Goal: Task Accomplishment & Management: Manage account settings

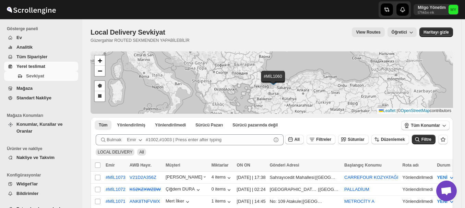
click at [42, 65] on span "Yerel teslimat" at bounding box center [30, 66] width 29 height 5
click at [430, 128] on span "Tüm Konumlar" at bounding box center [425, 125] width 29 height 5
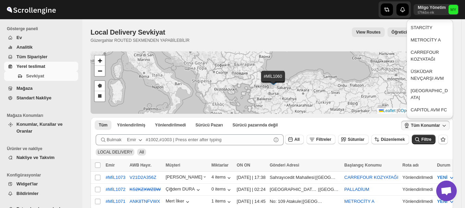
scroll to position [127, 0]
click at [429, 56] on div "CARREFOUR KOZYATAĞI" at bounding box center [430, 57] width 38 height 14
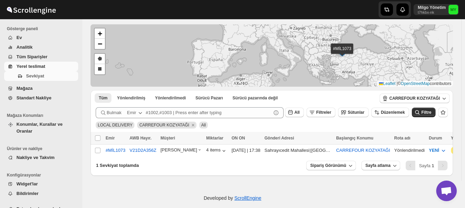
scroll to position [34, 0]
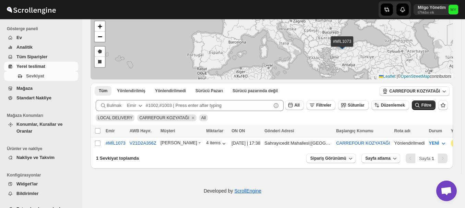
drag, startPoint x: 279, startPoint y: 152, endPoint x: 311, endPoint y: 149, distance: 32.1
click at [311, 149] on div at bounding box center [272, 150] width 362 height 2
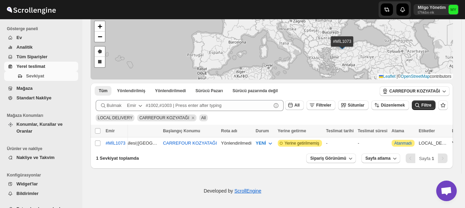
scroll to position [0, 187]
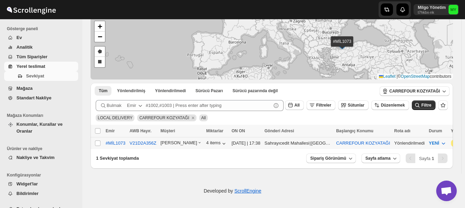
click at [399, 140] on div "Yönlendirilmedi" at bounding box center [409, 143] width 31 height 7
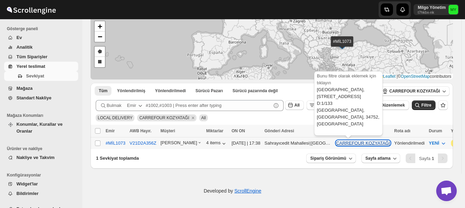
click at [355, 144] on button "CARREFOUR KOZYATAĞI" at bounding box center [363, 143] width 54 height 5
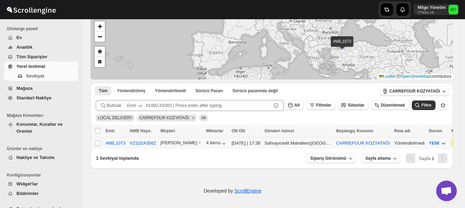
click at [429, 141] on span "YENİ" at bounding box center [434, 143] width 10 height 5
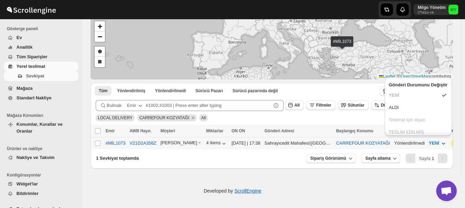
click at [429, 141] on span "YENİ" at bounding box center [434, 143] width 10 height 5
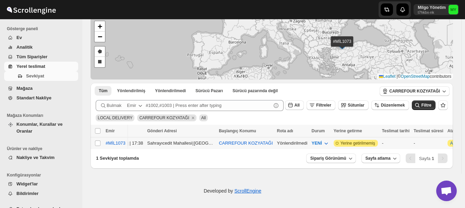
click at [345, 144] on span "Yerine getirilmemiş" at bounding box center [358, 143] width 35 height 5
click at [359, 149] on div at bounding box center [272, 150] width 362 height 2
drag, startPoint x: 358, startPoint y: 153, endPoint x: 400, endPoint y: 154, distance: 42.5
click at [400, 154] on div "Tüm Yönlendirilmiş Yönlendirilmedi Sürücü Pazarı Sürücü pazarında değil More Fi…" at bounding box center [272, 126] width 362 height 86
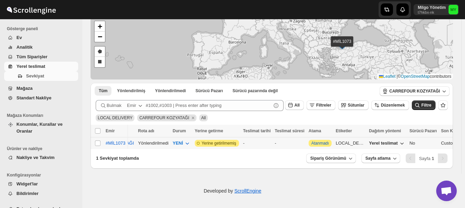
click at [448, 144] on div "Customer's default" at bounding box center [459, 143] width 37 height 7
click at [369, 141] on span "Yerel teslimat" at bounding box center [383, 143] width 29 height 5
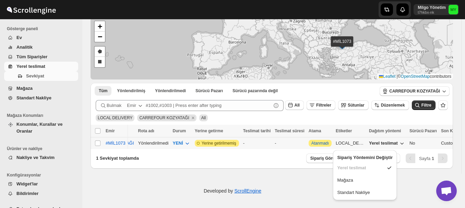
click at [369, 141] on span "Yerel teslimat" at bounding box center [383, 143] width 29 height 5
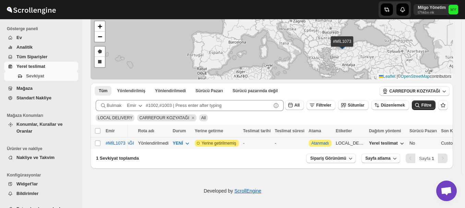
click at [309, 143] on td "Attention Atanmadı" at bounding box center [320, 144] width 27 height 12
checkbox input "true"
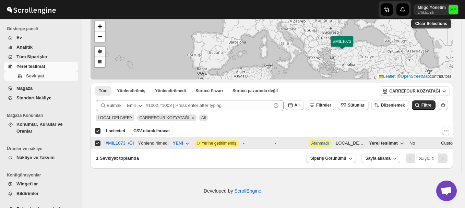
click at [309, 143] on td "Attention Atanmadı" at bounding box center [320, 144] width 27 height 12
checkbox input "false"
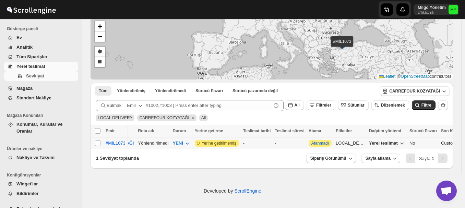
click at [309, 143] on td "Attention Atanmadı" at bounding box center [320, 144] width 27 height 12
checkbox input "true"
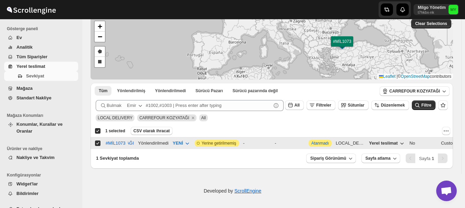
click at [309, 143] on td "Attention Atanmadı" at bounding box center [320, 144] width 27 height 12
checkbox input "false"
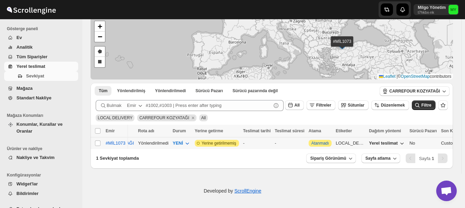
click at [309, 143] on td "Attention Atanmadı" at bounding box center [320, 144] width 27 height 12
checkbox input "true"
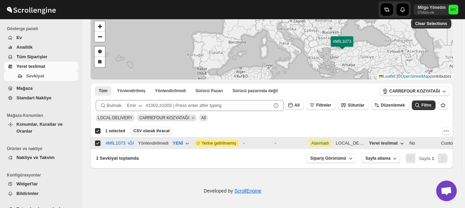
click at [309, 143] on td "Attention Atanmadı" at bounding box center [320, 144] width 27 height 12
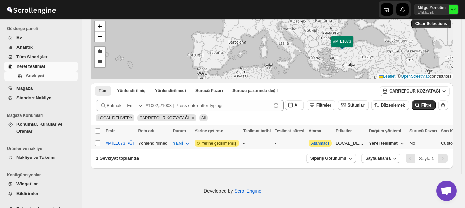
checkbox input "false"
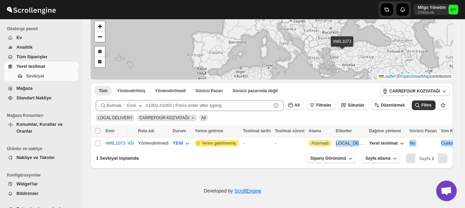
drag, startPoint x: 311, startPoint y: 146, endPoint x: 244, endPoint y: 149, distance: 66.9
click at [244, 149] on div "Select all shipments Emir AWB Hayır. Müşteri Miktarlar ON ON Gönderi Adresi Baş…" at bounding box center [272, 138] width 362 height 26
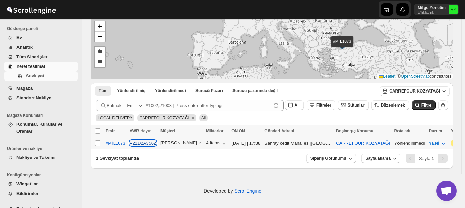
click at [136, 145] on button "V21D2A356Z" at bounding box center [143, 143] width 27 height 5
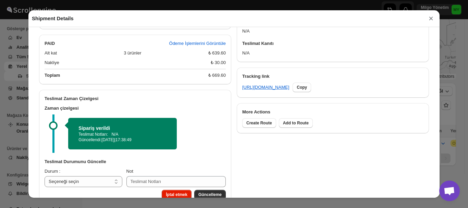
click at [431, 21] on button "×" at bounding box center [431, 19] width 10 height 10
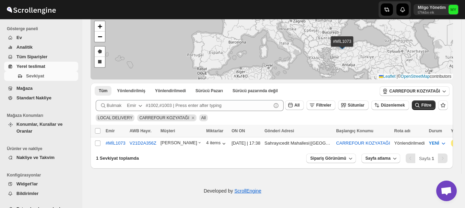
click at [33, 57] on span "Tüm Siparişler" at bounding box center [31, 56] width 31 height 5
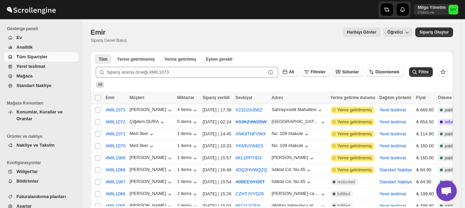
click at [41, 65] on span "Yerel teslimat" at bounding box center [30, 66] width 29 height 5
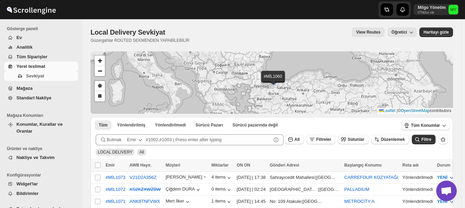
click at [29, 86] on span "Mağaza" at bounding box center [24, 88] width 16 height 5
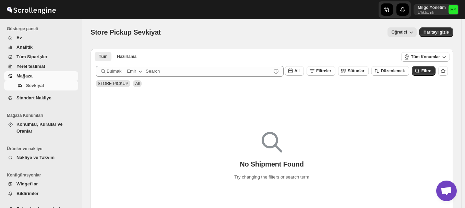
click at [33, 67] on span "Yerel teslimat" at bounding box center [30, 66] width 29 height 5
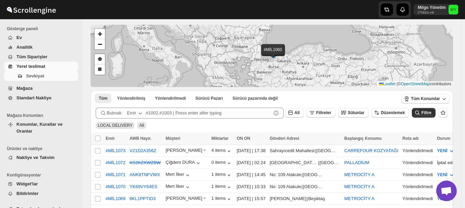
scroll to position [34, 0]
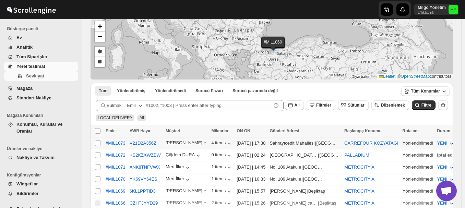
click at [448, 144] on icon "button" at bounding box center [451, 143] width 7 height 7
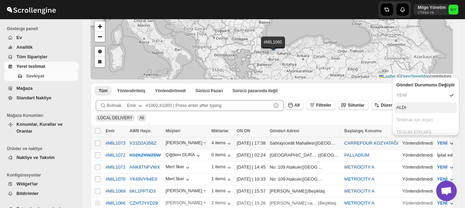
click at [416, 111] on button "ALDI" at bounding box center [425, 107] width 63 height 11
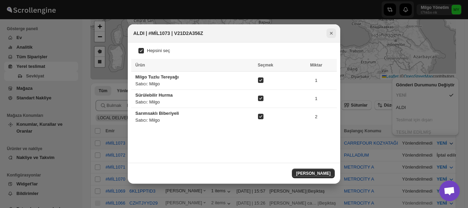
click at [329, 35] on icon "Close" at bounding box center [331, 33] width 7 height 7
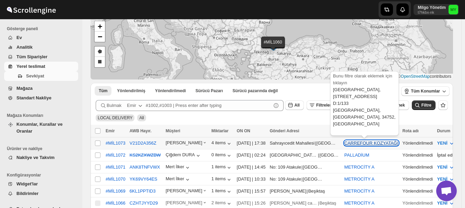
click at [354, 141] on button "CARREFOUR KOZYATAĞI" at bounding box center [371, 143] width 54 height 5
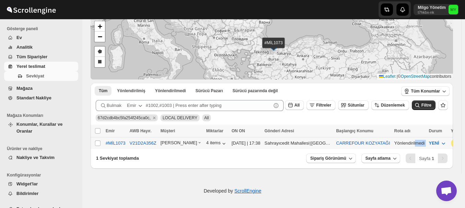
drag, startPoint x: 256, startPoint y: 148, endPoint x: 397, endPoint y: 146, distance: 141.3
click at [397, 146] on div "Select all shipments Emir AWB Hayır. Müşteri Miktarlar ON ON Gönderi Adresi Baş…" at bounding box center [272, 138] width 362 height 26
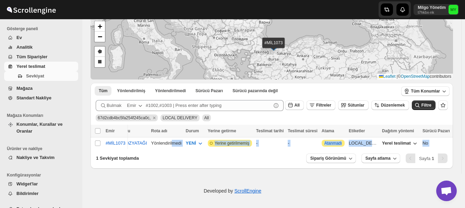
scroll to position [0, 256]
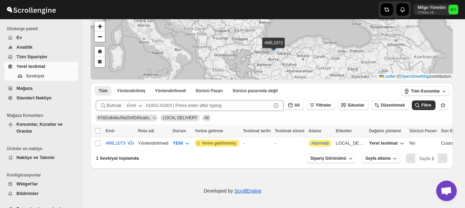
click at [35, 68] on span "Yerel teslimat" at bounding box center [30, 66] width 29 height 5
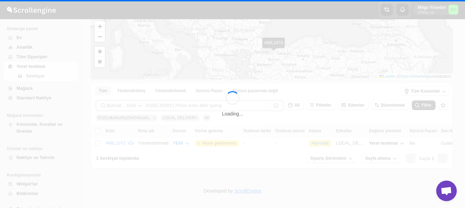
scroll to position [0, 0]
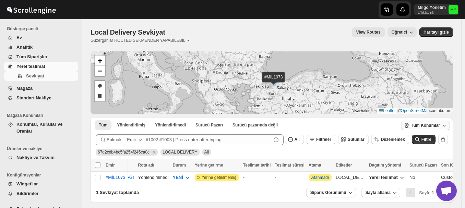
click at [440, 125] on span "Tüm Konumlar" at bounding box center [425, 125] width 29 height 5
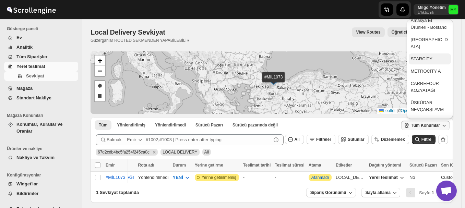
scroll to position [103, 0]
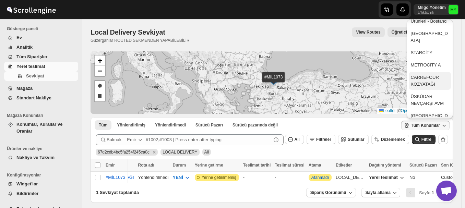
click at [437, 82] on div "CARREFOUR KOZYATAĞI" at bounding box center [430, 81] width 38 height 14
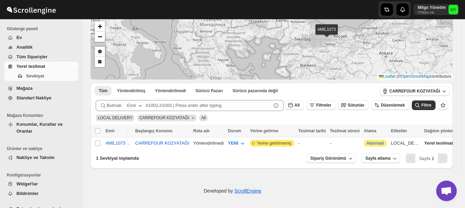
scroll to position [0, 256]
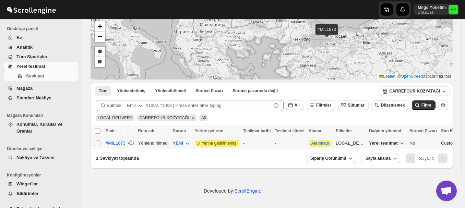
click at [369, 144] on span "Yerel teslimat" at bounding box center [383, 143] width 29 height 5
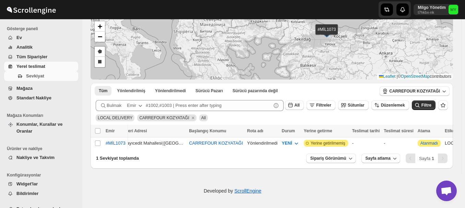
scroll to position [0, 138]
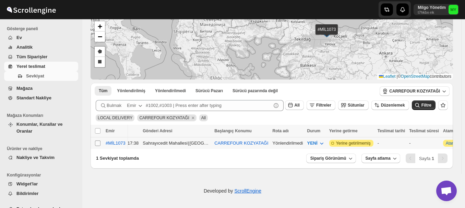
click at [97, 142] on input "Select shipment" at bounding box center [97, 143] width 5 height 5
checkbox input "true"
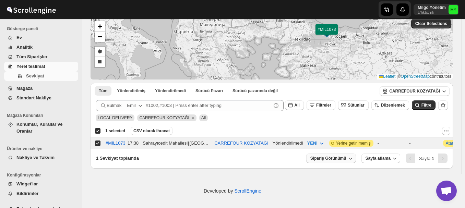
click at [346, 161] on span "Sipariş Görünümü" at bounding box center [328, 158] width 36 height 5
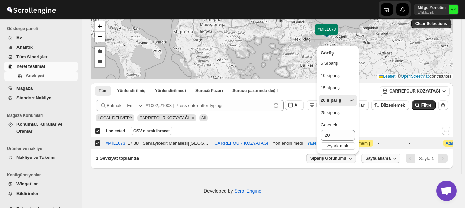
click at [391, 160] on span "Sayfa atlama" at bounding box center [378, 158] width 25 height 5
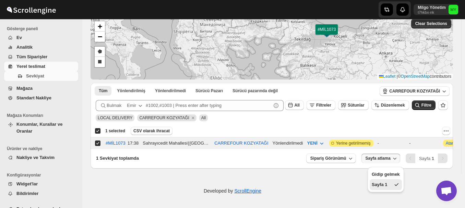
click at [391, 160] on span "Sayfa atlama" at bounding box center [378, 158] width 25 height 5
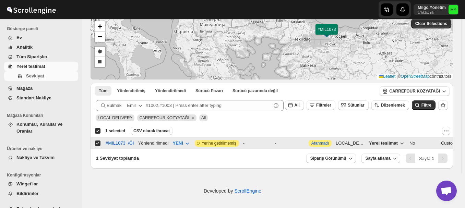
click at [442, 143] on div "Customer's default" at bounding box center [459, 143] width 37 height 7
click at [450, 130] on icon "More actions" at bounding box center [446, 131] width 7 height 7
click at [311, 144] on button "Atanmadı" at bounding box center [319, 143] width 17 height 5
click at [202, 144] on span "Yerine getirilmemiş" at bounding box center [219, 143] width 35 height 5
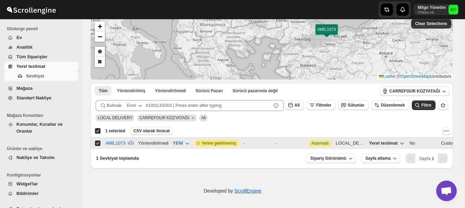
click at [195, 142] on icon at bounding box center [198, 143] width 7 height 7
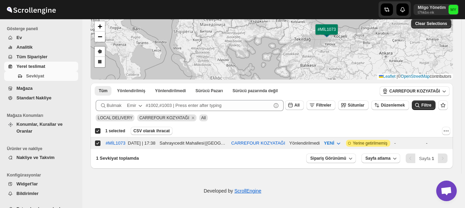
scroll to position [0, 103]
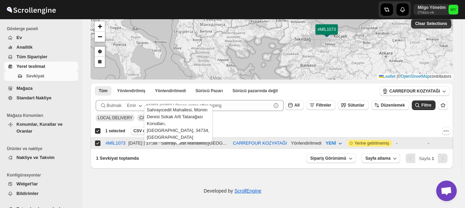
click at [195, 143] on div "Sahrayıcedit Mahallesi" at bounding box center [183, 143] width 45 height 7
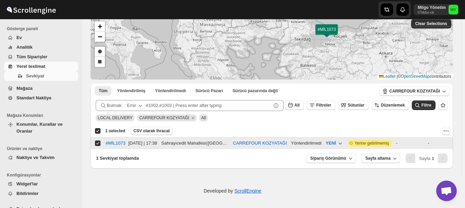
click at [291, 142] on div "Yönlendirilmedi" at bounding box center [306, 143] width 31 height 7
click at [326, 142] on span "YENİ" at bounding box center [331, 143] width 10 height 5
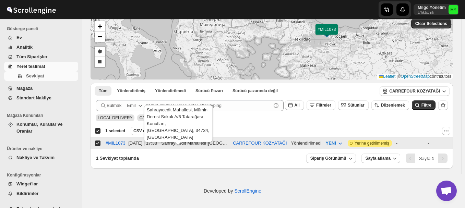
click at [184, 143] on div "Sahrayıcedit Mahallesi" at bounding box center [183, 143] width 45 height 7
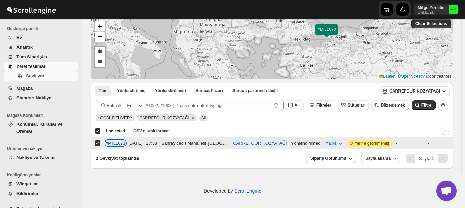
click at [119, 143] on div "#MİL1073" at bounding box center [116, 143] width 20 height 5
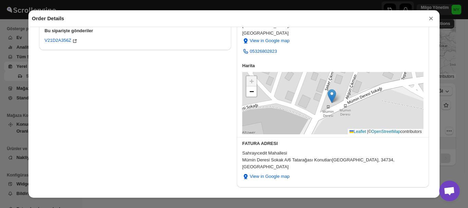
click at [407, 201] on span "Bu siparişi kaldır" at bounding box center [408, 203] width 33 height 5
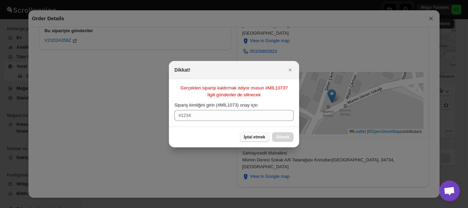
click at [258, 139] on span "İptal etmek" at bounding box center [255, 136] width 22 height 5
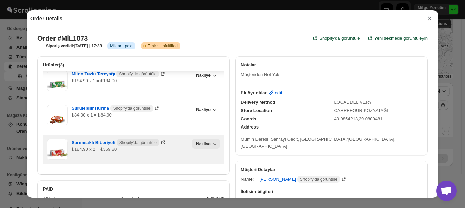
click at [211, 147] on icon "button" at bounding box center [214, 144] width 7 height 7
click at [211, 146] on icon "button" at bounding box center [214, 144] width 7 height 7
click at [211, 144] on icon "button" at bounding box center [214, 144] width 7 height 7
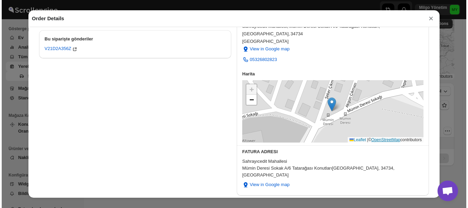
scroll to position [223, 0]
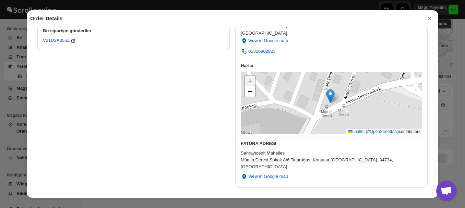
click at [427, 22] on button "×" at bounding box center [430, 19] width 10 height 10
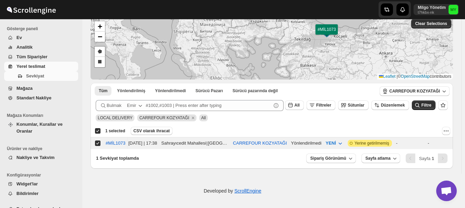
drag, startPoint x: 240, startPoint y: 149, endPoint x: 190, endPoint y: 149, distance: 50.4
click at [190, 149] on div at bounding box center [272, 150] width 362 height 2
click at [115, 143] on div "#MİL1073" at bounding box center [116, 143] width 20 height 5
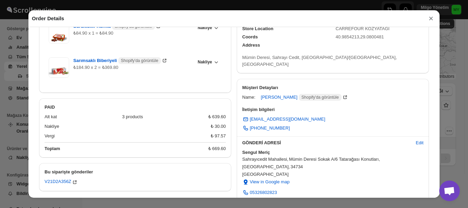
scroll to position [171, 0]
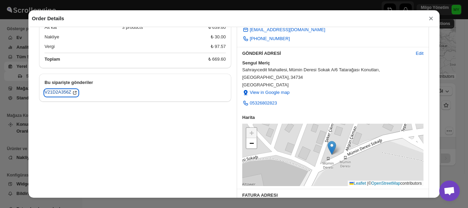
click at [70, 93] on div "V21D2A356Z" at bounding box center [62, 93] width 34 height 7
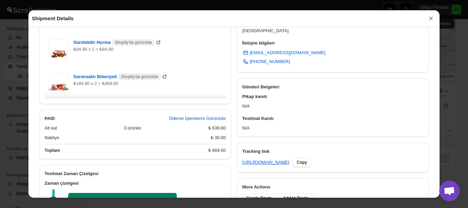
scroll to position [303, 0]
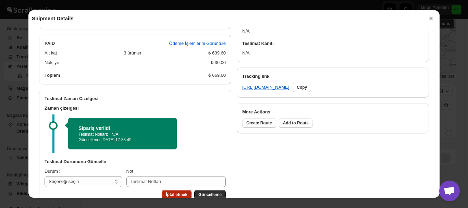
click at [176, 192] on span "İptal etmek" at bounding box center [177, 194] width 22 height 5
click at [168, 192] on span "İptal etmek" at bounding box center [177, 194] width 22 height 5
click at [97, 176] on select "Seçeneği seçin PICKED UP OUT FOR DELIVERY RESCHEDULE DELIVERED CANCELLED" at bounding box center [84, 181] width 78 height 11
click at [113, 176] on select "Seçeneği seçin PICKED UP OUT FOR DELIVERY RESCHEDULE DELIVERED CANCELLED" at bounding box center [84, 181] width 78 height 11
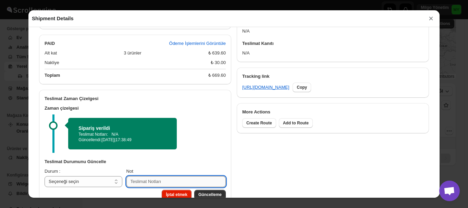
click at [144, 176] on input "Not" at bounding box center [176, 181] width 99 height 11
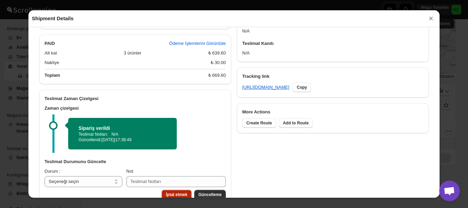
click at [179, 192] on span "İptal etmek" at bounding box center [177, 194] width 22 height 5
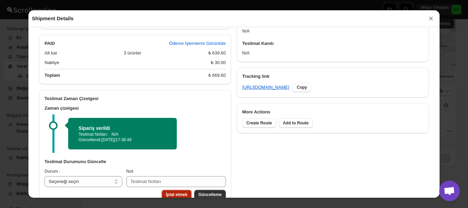
click at [179, 192] on span "İptal etmek" at bounding box center [177, 194] width 22 height 5
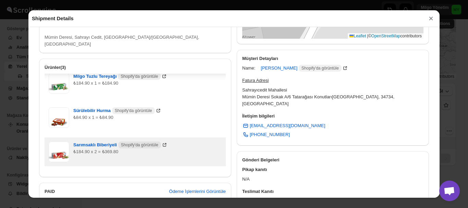
scroll to position [166, 0]
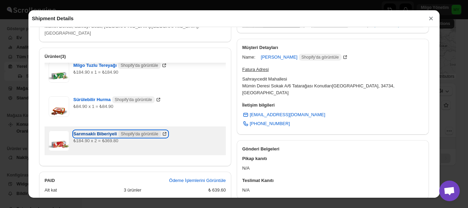
click at [93, 131] on span "Sarımsaklı Biberiyeli Shopify'da görüntüle" at bounding box center [117, 134] width 88 height 7
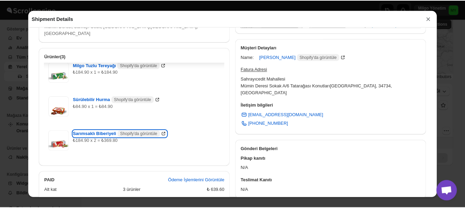
scroll to position [303, 0]
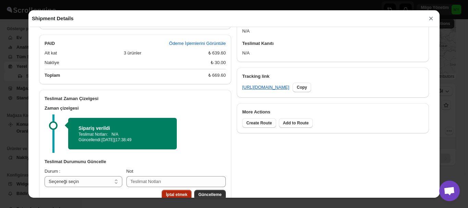
click at [181, 190] on button "İptal etmek" at bounding box center [177, 195] width 30 height 10
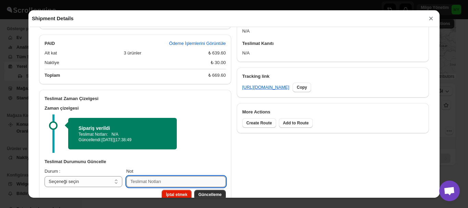
click at [165, 176] on input "Not" at bounding box center [176, 181] width 99 height 11
type input "ÜRÜN YOK"
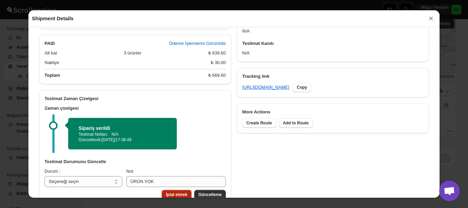
click at [174, 192] on span "İptal etmek" at bounding box center [177, 194] width 22 height 5
click at [175, 192] on span "İptal etmek" at bounding box center [177, 194] width 22 height 5
click at [56, 115] on div "Sipariş verildi Teslimat Notları: N/A Güncellendi: 22.09.2025 | 17:38:49" at bounding box center [136, 134] width 163 height 38
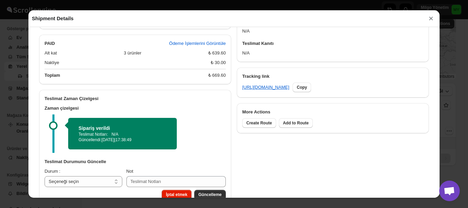
click at [429, 21] on button "×" at bounding box center [431, 19] width 10 height 10
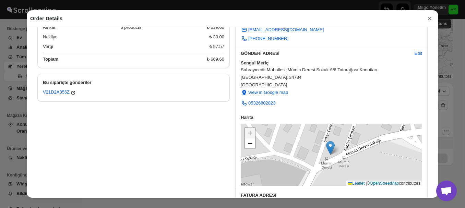
click at [429, 20] on button "×" at bounding box center [430, 19] width 10 height 10
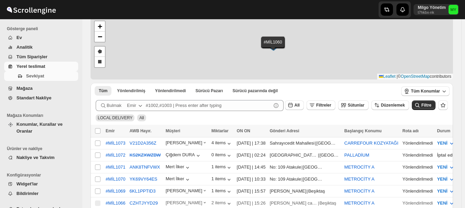
scroll to position [34, 0]
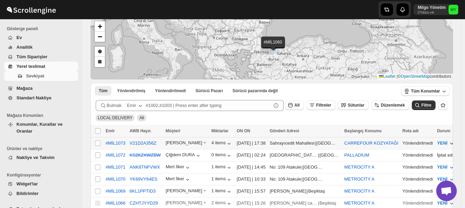
click at [448, 142] on icon "button" at bounding box center [451, 143] width 7 height 7
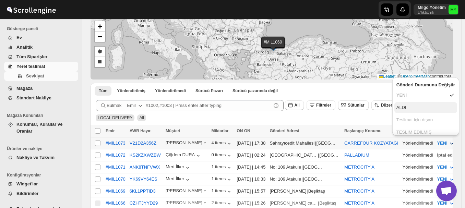
click at [403, 107] on div "ALDI" at bounding box center [401, 107] width 10 height 7
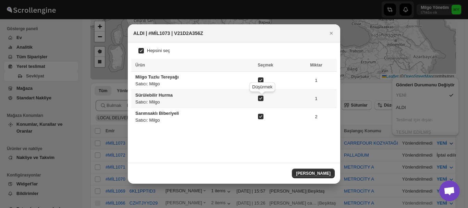
click at [262, 98] on input ":r2l:" at bounding box center [260, 98] width 5 height 5
checkbox input "false"
click at [264, 117] on input ":r2l:" at bounding box center [260, 116] width 5 height 5
checkbox input "false"
click at [263, 80] on input ":r2l:" at bounding box center [260, 80] width 5 height 5
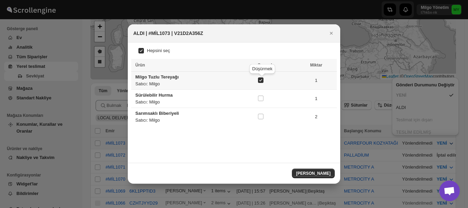
checkbox input "false"
click at [322, 173] on span "[PERSON_NAME]" at bounding box center [313, 173] width 35 height 5
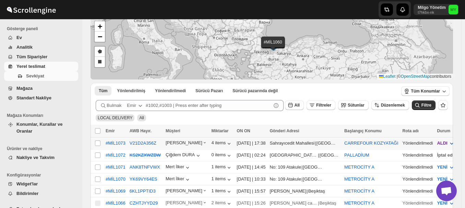
click at [437, 143] on span "ALDI" at bounding box center [442, 143] width 10 height 5
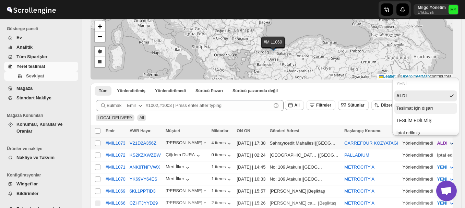
scroll to position [16, 0]
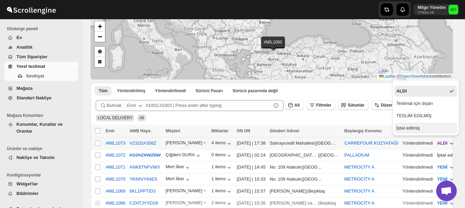
click at [411, 126] on div "İptal edilmiş" at bounding box center [408, 128] width 24 height 7
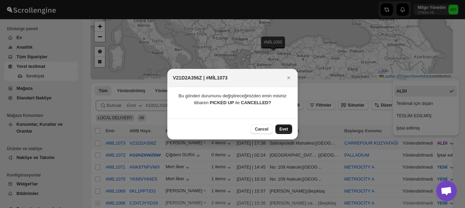
click at [291, 128] on button "Evet" at bounding box center [283, 129] width 17 height 10
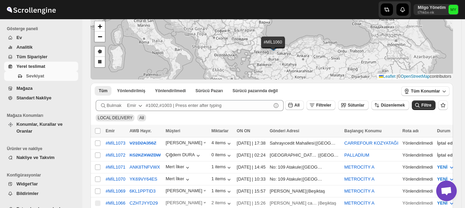
click at [40, 68] on span "Yerel teslimat" at bounding box center [30, 66] width 29 height 5
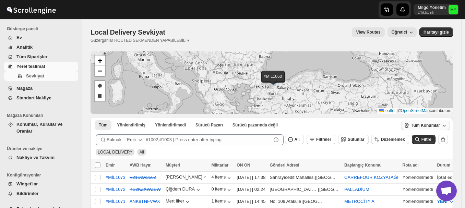
click at [435, 122] on button "Tüm Konumlar" at bounding box center [425, 126] width 48 height 10
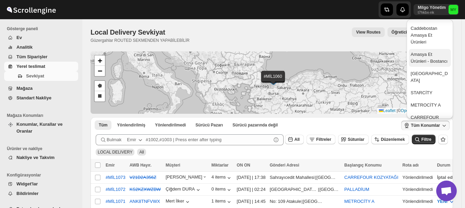
scroll to position [103, 0]
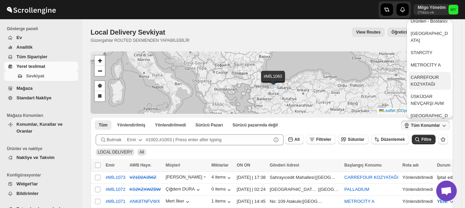
click at [433, 79] on div "CARREFOUR KOZYATAĞI" at bounding box center [430, 81] width 38 height 14
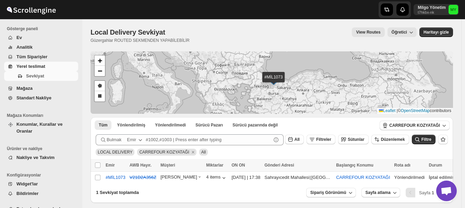
scroll to position [0, 0]
